Goal: Find specific page/section: Find specific page/section

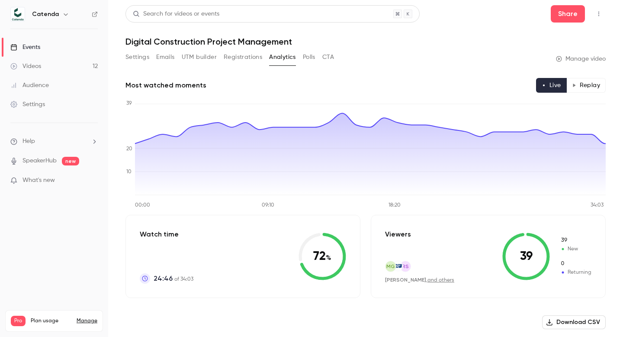
click at [587, 87] on button "Replay" at bounding box center [586, 85] width 39 height 15
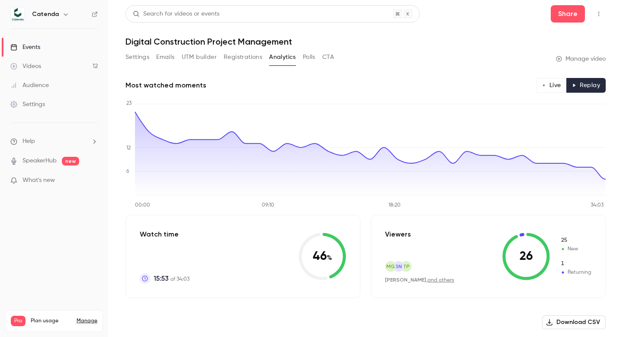
click at [552, 82] on button "Live" at bounding box center [551, 85] width 31 height 15
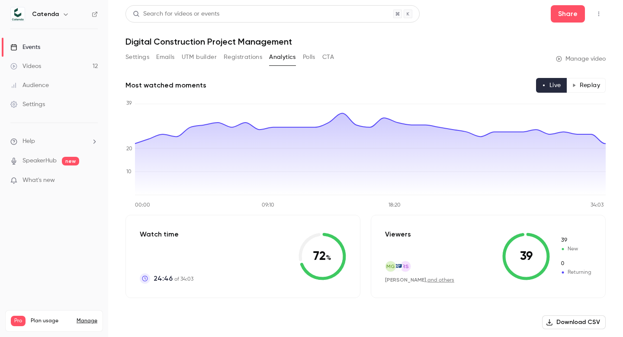
click at [577, 81] on button "Replay" at bounding box center [586, 85] width 39 height 15
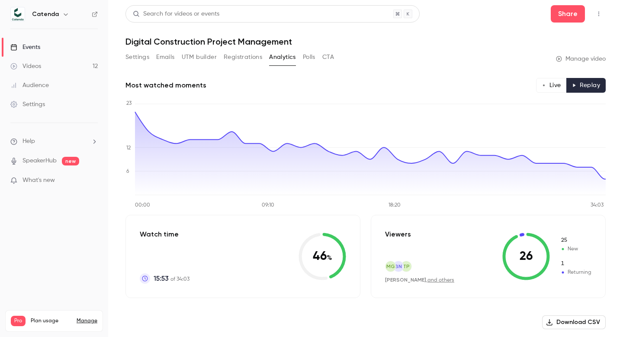
click at [555, 84] on button "Live" at bounding box center [551, 85] width 31 height 15
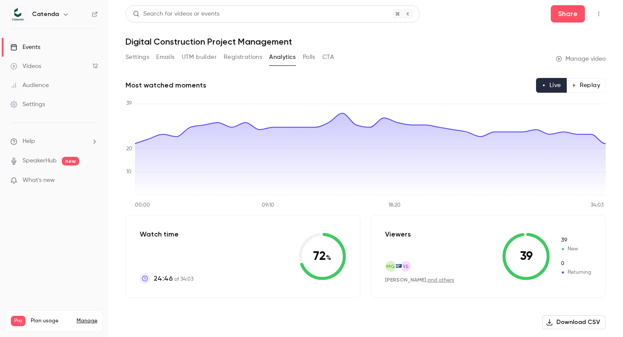
click at [571, 84] on button "Replay" at bounding box center [586, 85] width 39 height 15
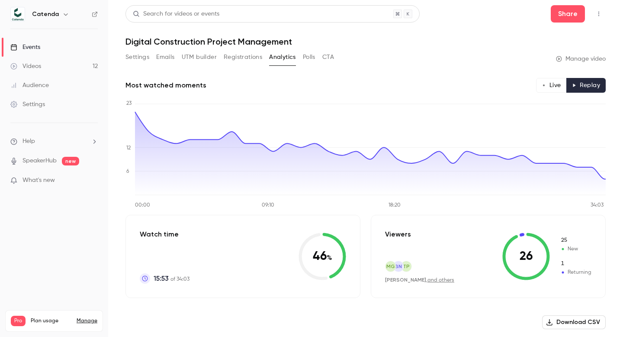
click at [548, 85] on button "Live" at bounding box center [551, 85] width 31 height 15
